Goal: Check status

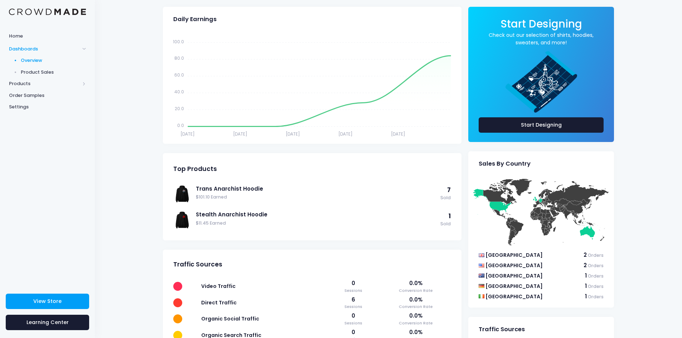
scroll to position [107, 0]
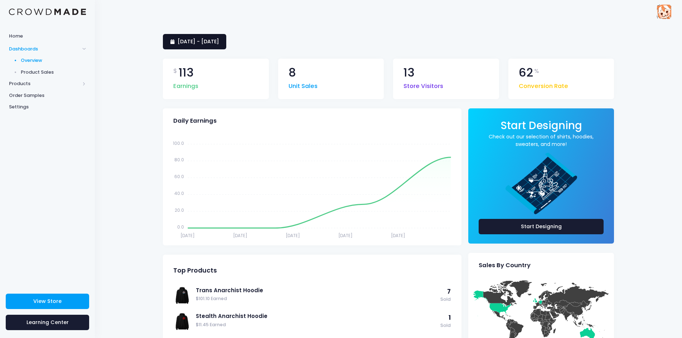
click at [212, 42] on span "[DATE] - [DATE]" at bounding box center [199, 41] width 42 height 7
